Goal: Task Accomplishment & Management: Manage account settings

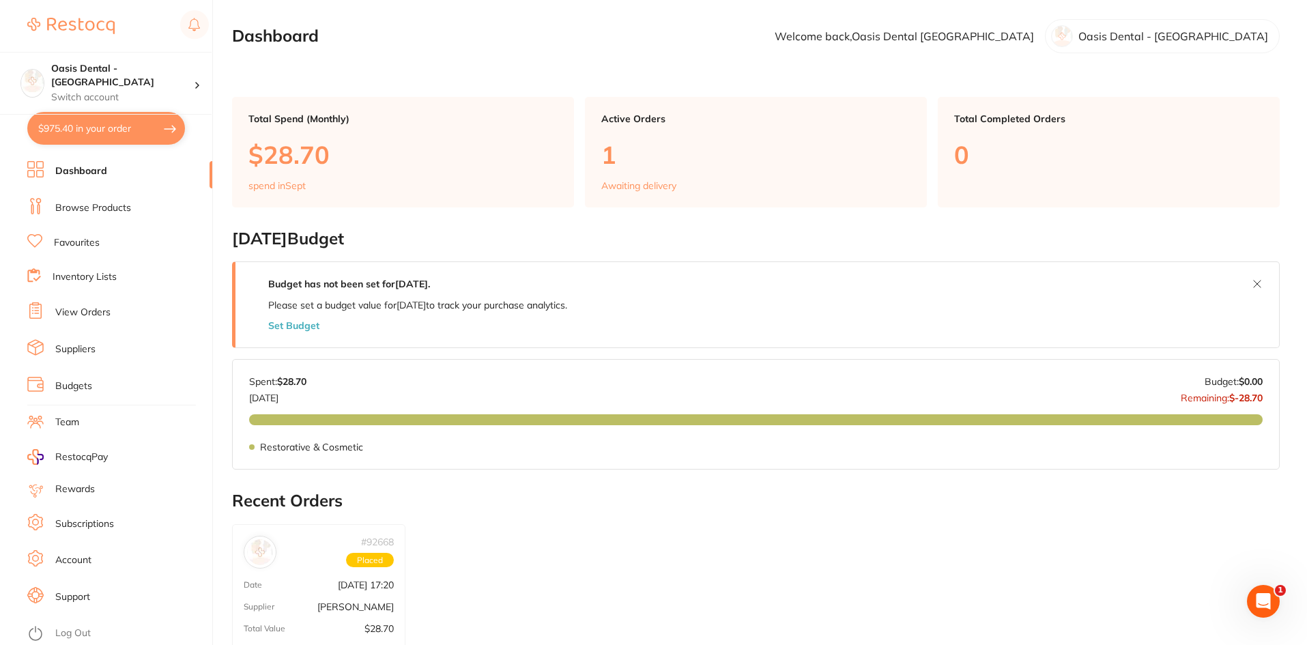
click at [92, 326] on ul "Dashboard Browse Products Favourites Inventory Lists View Orders Suppliers Budg…" at bounding box center [119, 403] width 185 height 484
click at [91, 310] on link "View Orders" at bounding box center [82, 313] width 55 height 14
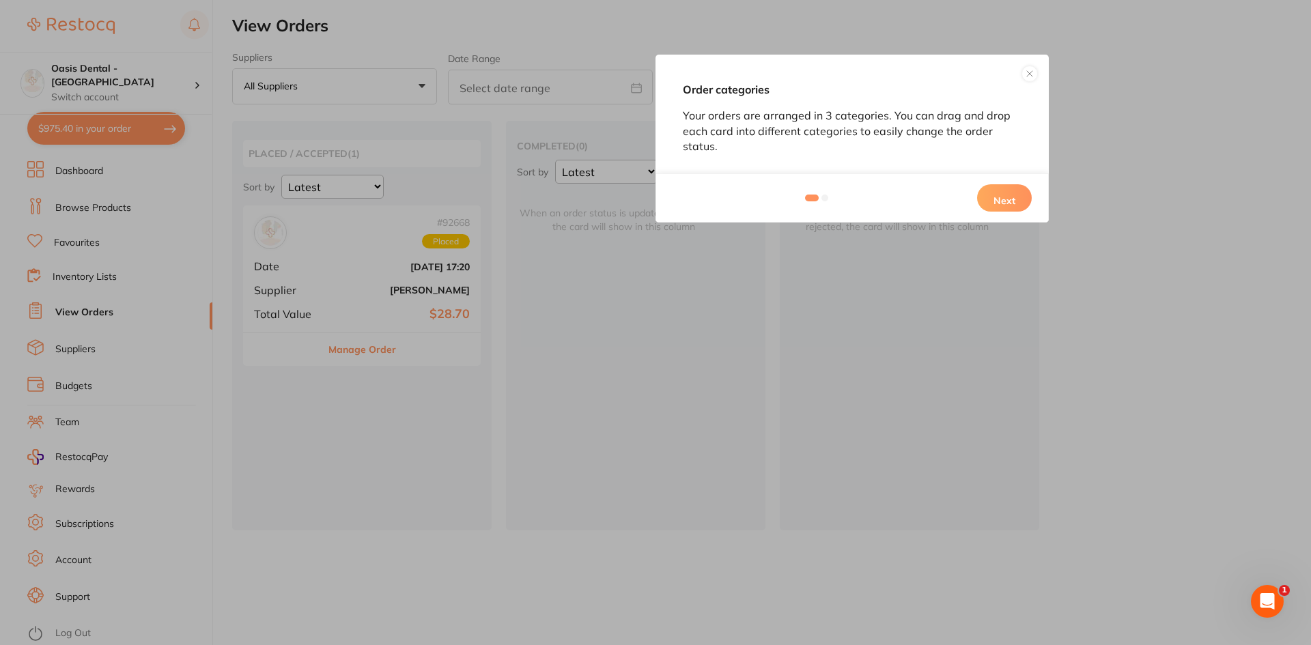
click at [987, 186] on button "Next" at bounding box center [1004, 197] width 55 height 27
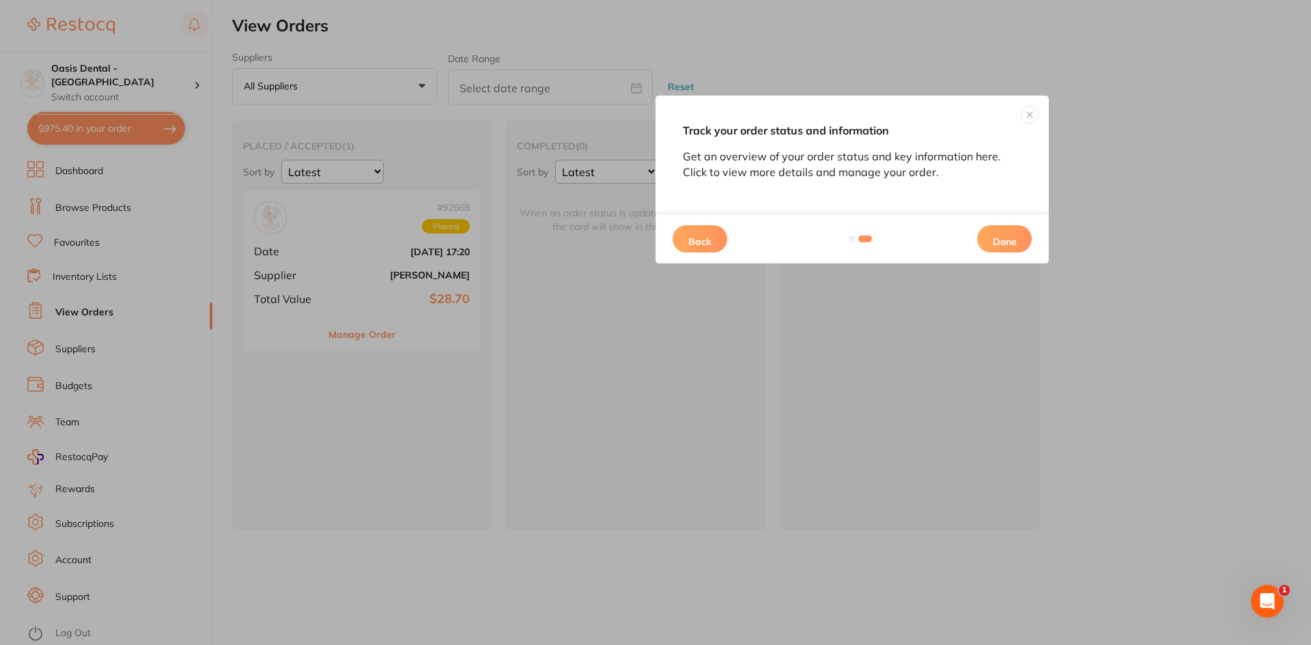
click at [1008, 236] on button "Done" at bounding box center [1004, 238] width 55 height 27
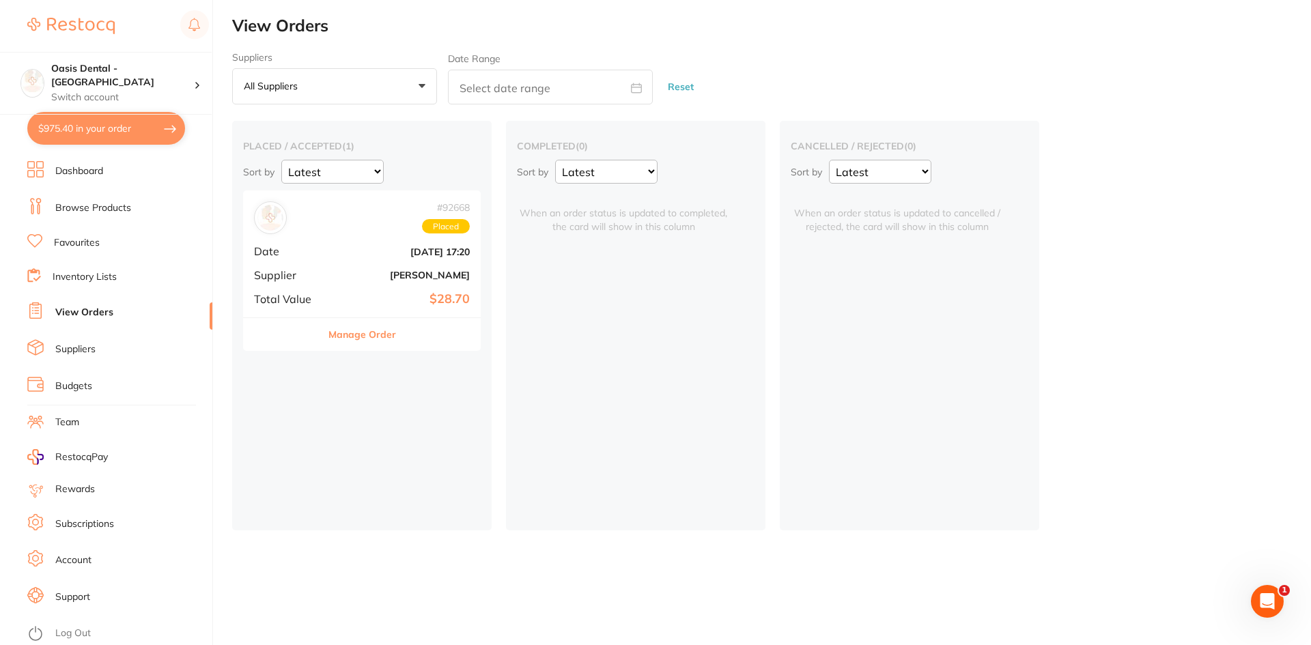
click at [362, 335] on button "Manage Order" at bounding box center [362, 334] width 68 height 33
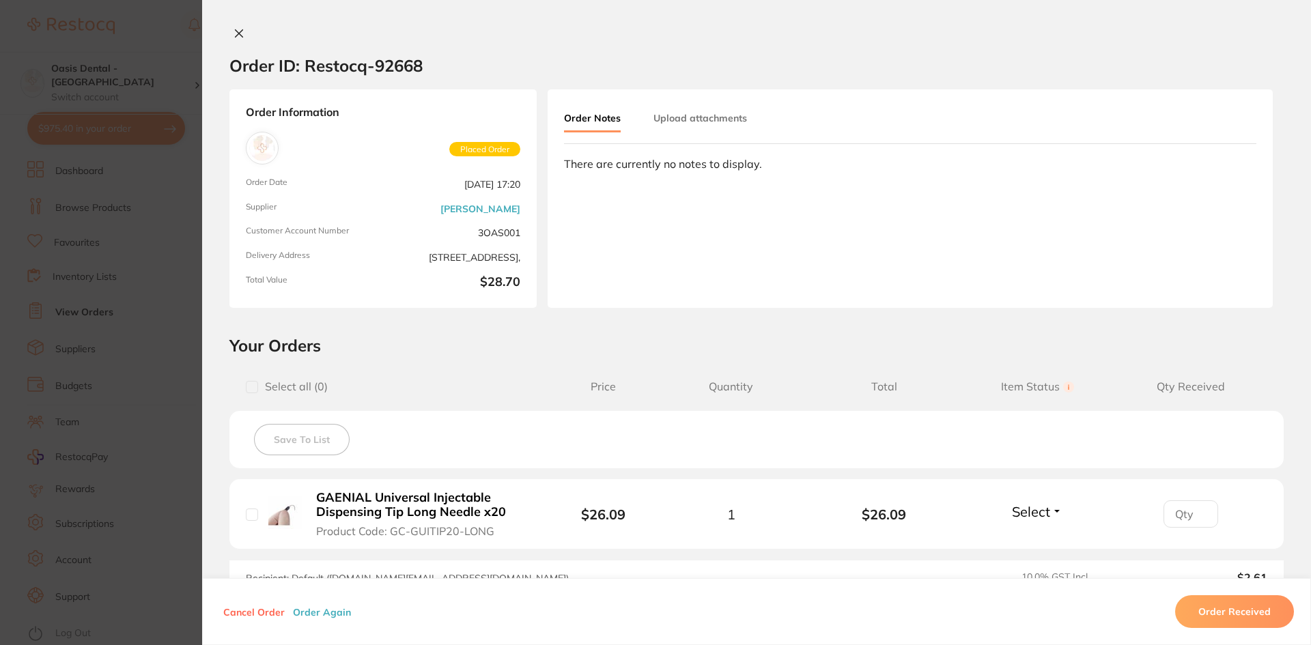
click at [232, 35] on button at bounding box center [238, 34] width 19 height 14
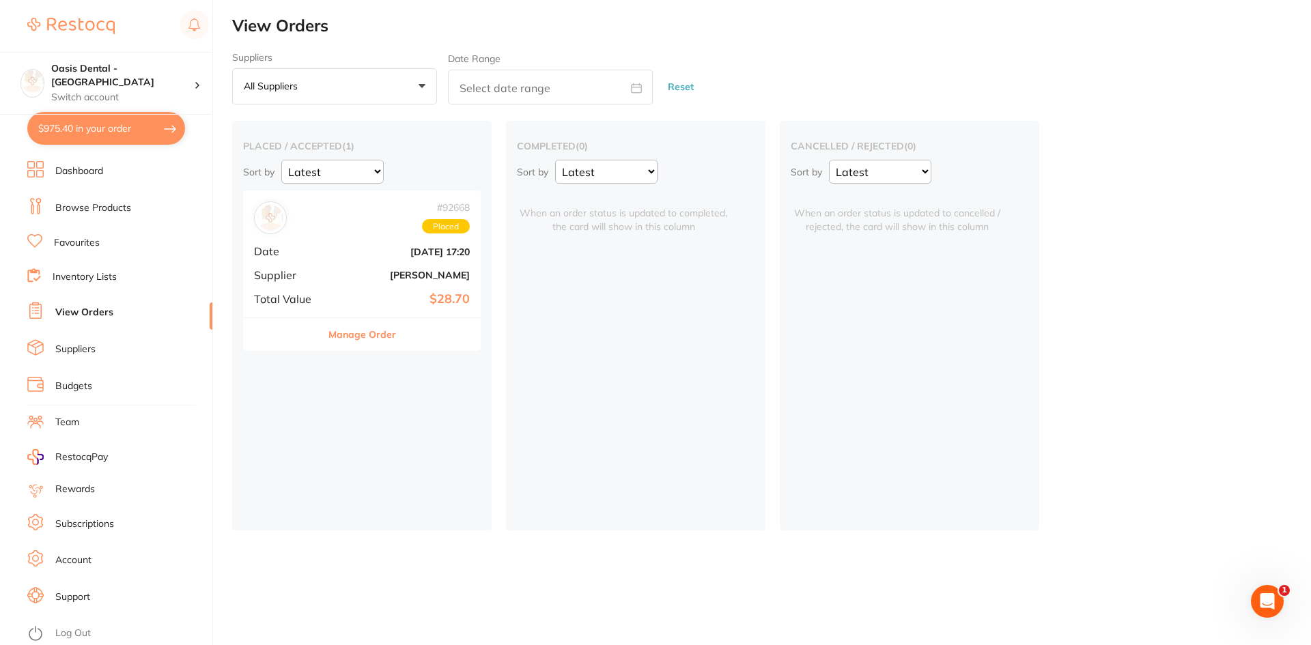
click at [100, 317] on link "View Orders" at bounding box center [84, 313] width 58 height 14
click at [373, 333] on button "Manage Order" at bounding box center [362, 334] width 68 height 33
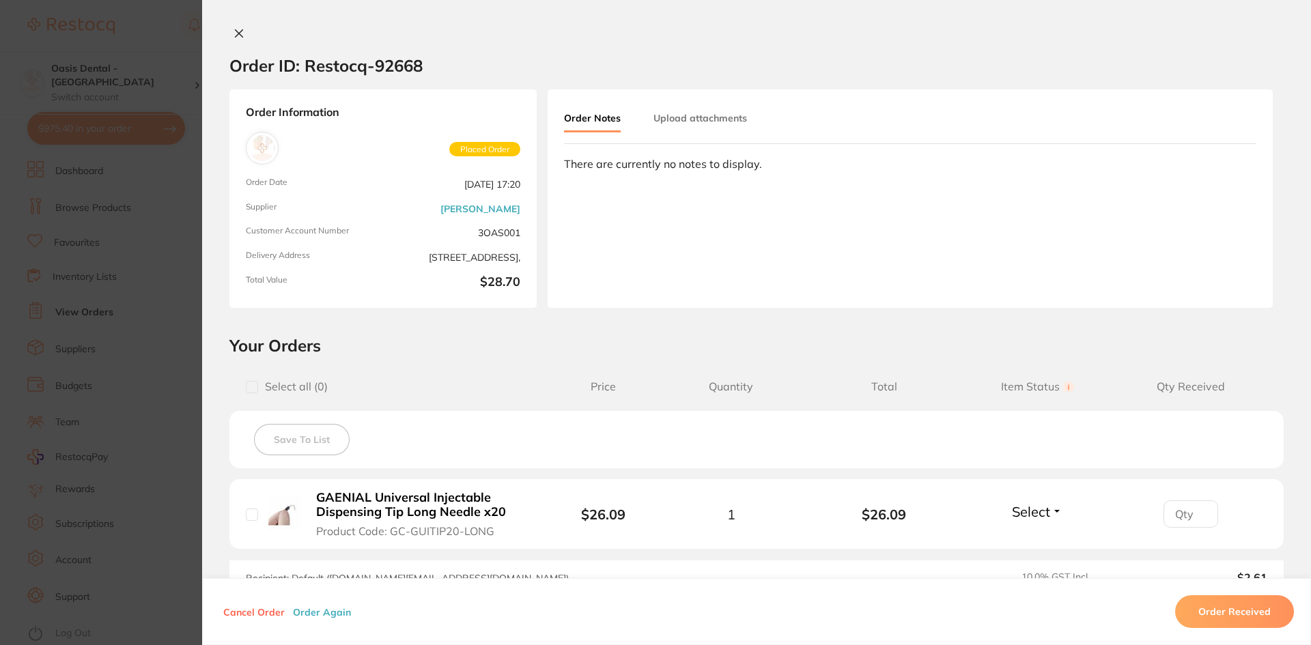
scroll to position [184, 0]
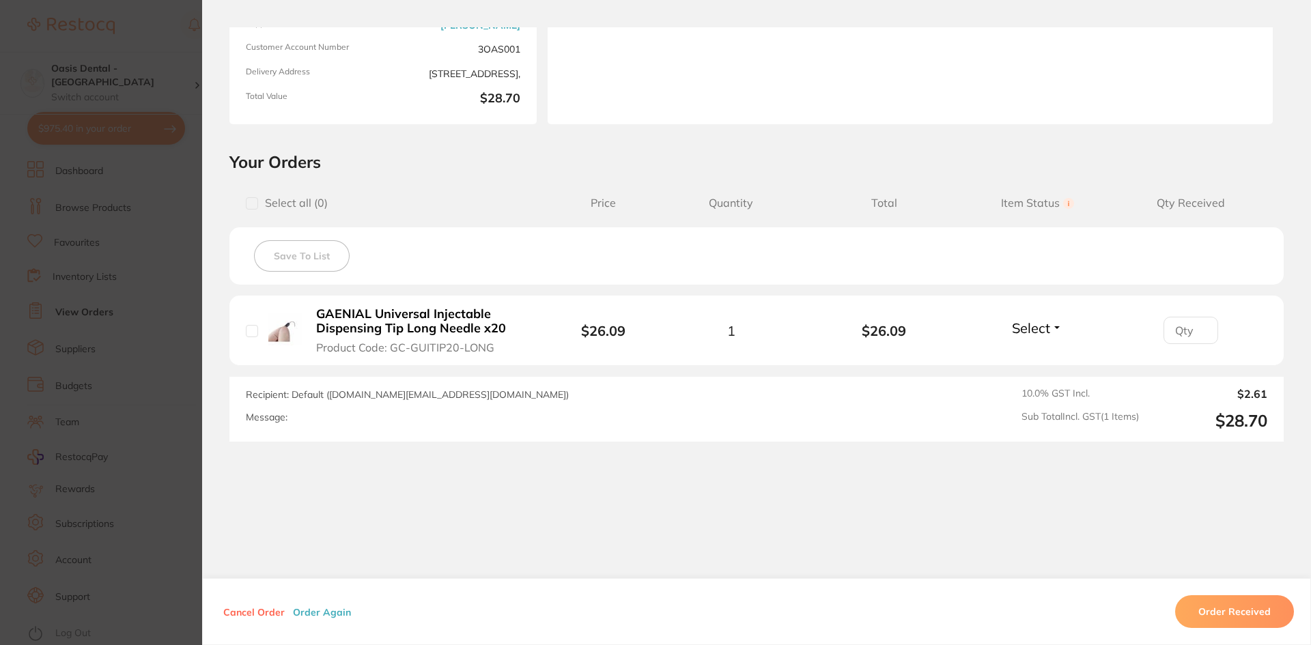
click at [128, 62] on section "Order ID: Restocq- 92668 Order Information Placed Order Order Date [DATE] 17:20…" at bounding box center [655, 322] width 1311 height 645
